Goal: Information Seeking & Learning: Find specific fact

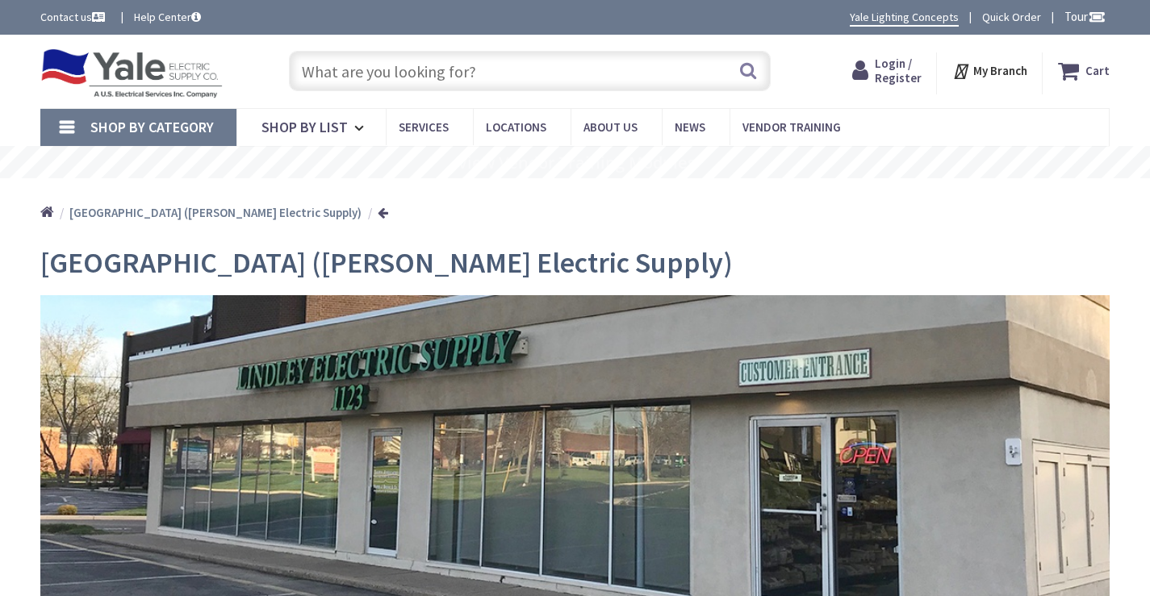
click at [600, 77] on input "text" at bounding box center [530, 71] width 482 height 40
click at [354, 127] on icon at bounding box center [361, 129] width 15 height 36
click at [66, 117] on link "Shop By Category" at bounding box center [138, 127] width 196 height 37
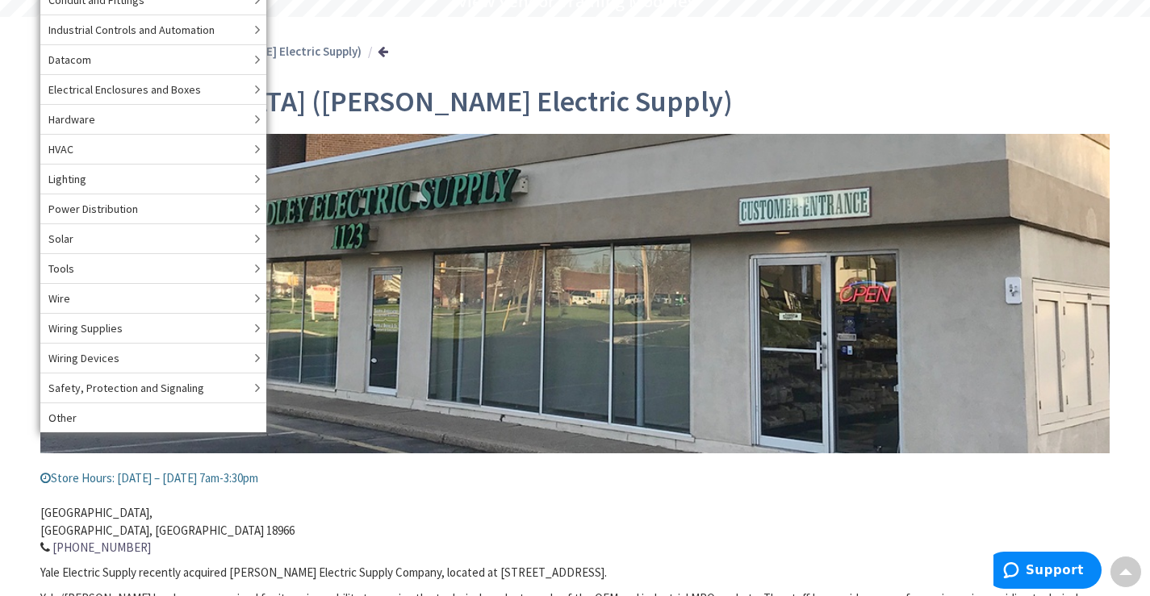
scroll to position [81, 0]
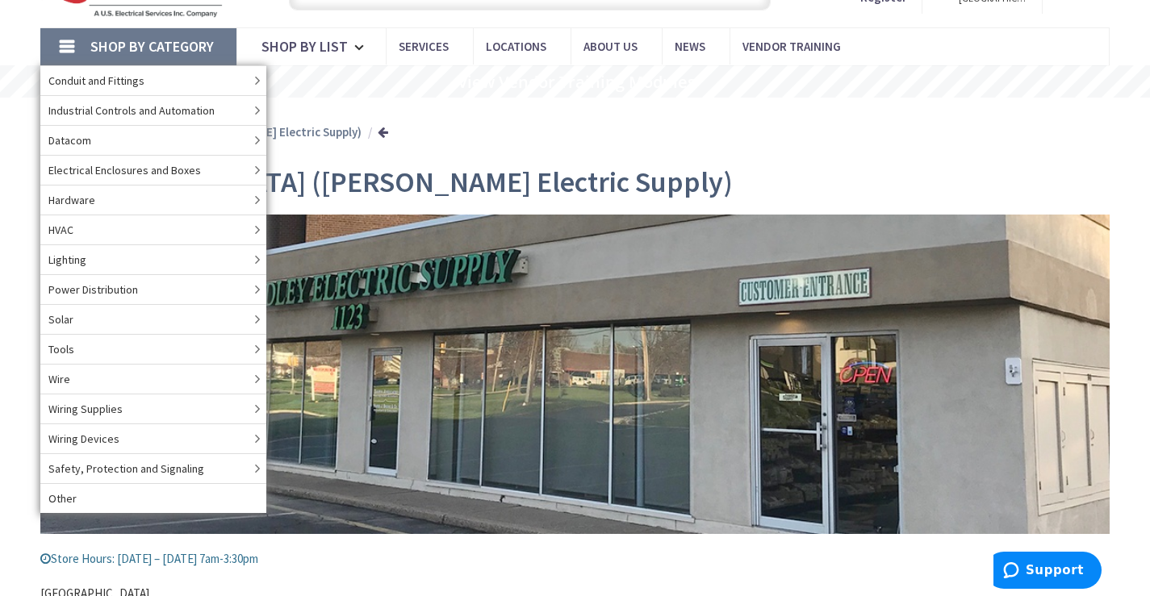
click at [799, 141] on div "Home Southampton (Lindley Electric Supply)" at bounding box center [575, 126] width 1150 height 57
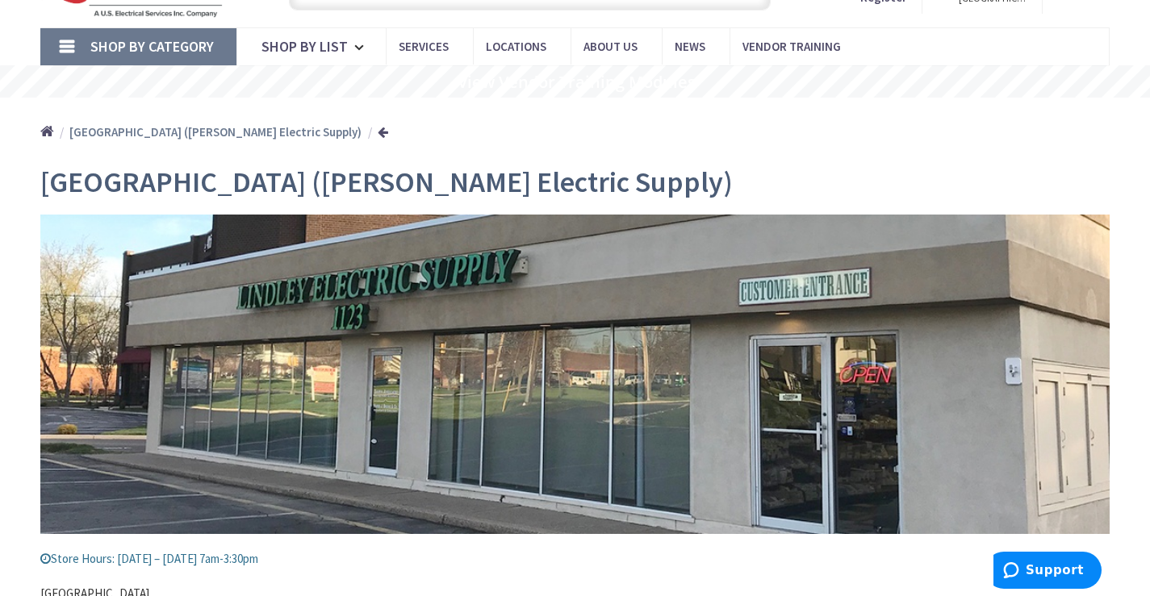
scroll to position [0, 0]
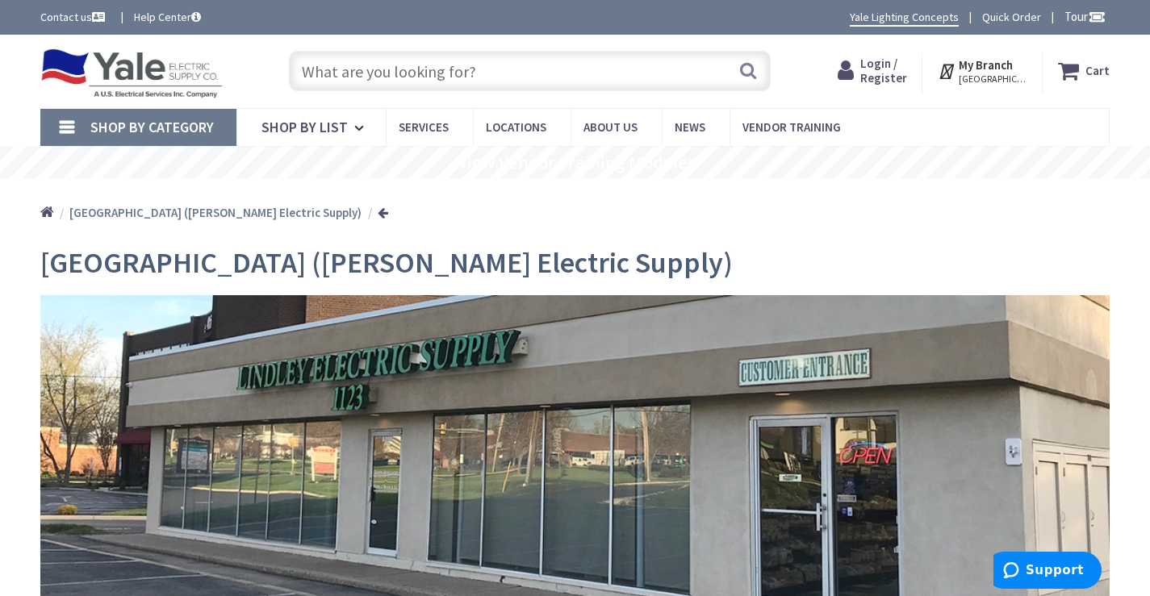
click at [473, 62] on input "text" at bounding box center [530, 71] width 482 height 40
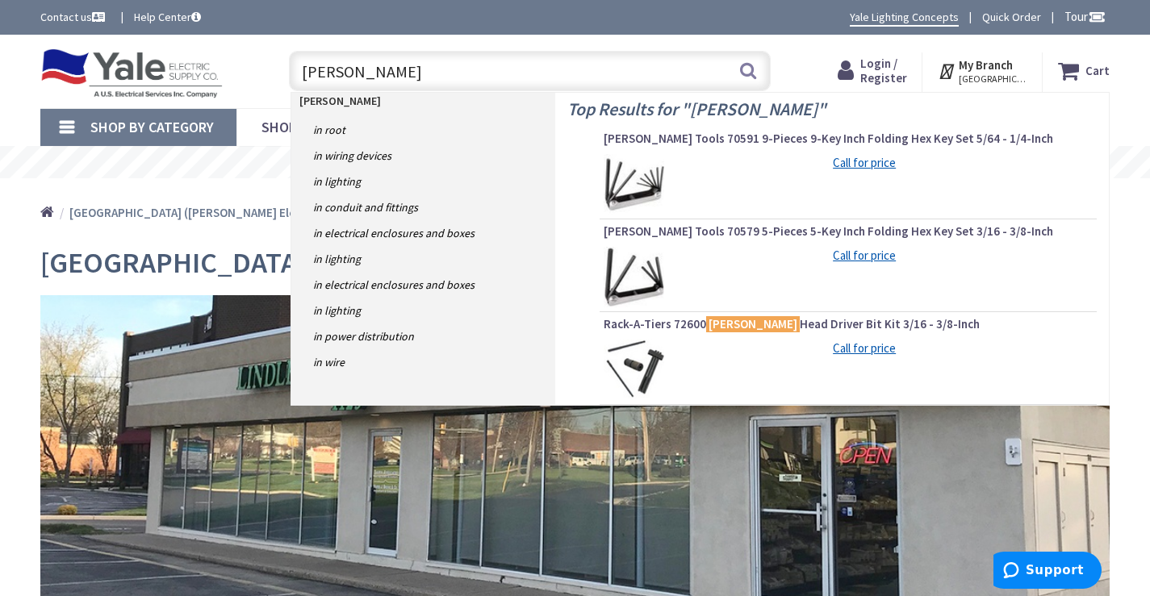
type input "allen brabley"
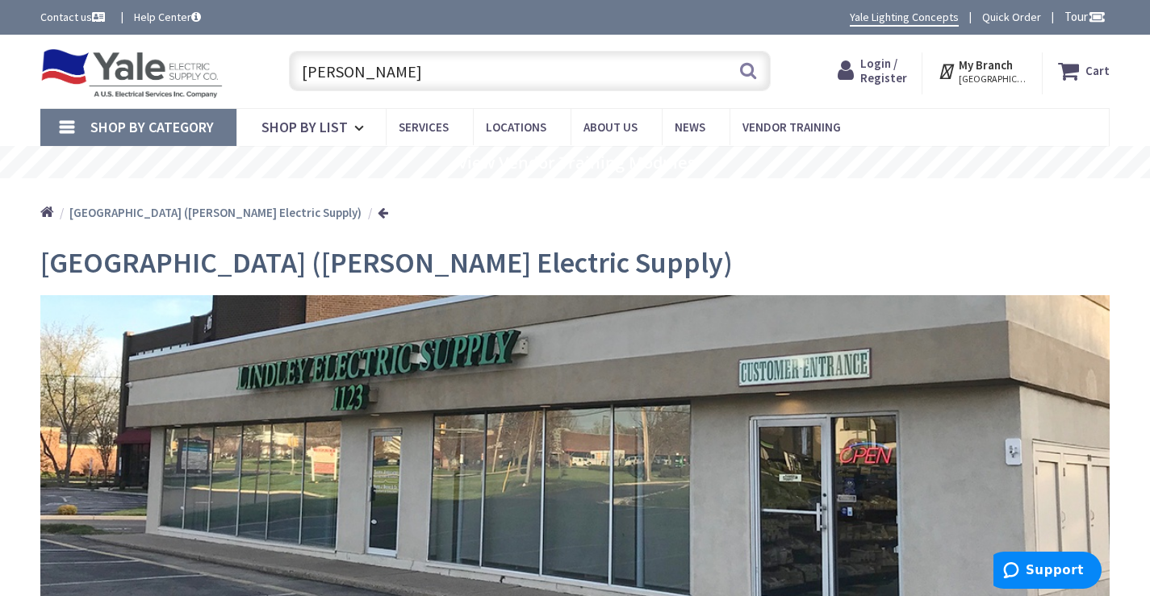
click at [369, 77] on input "allen brabley" at bounding box center [530, 71] width 482 height 40
